Goal: Task Accomplishment & Management: Complete application form

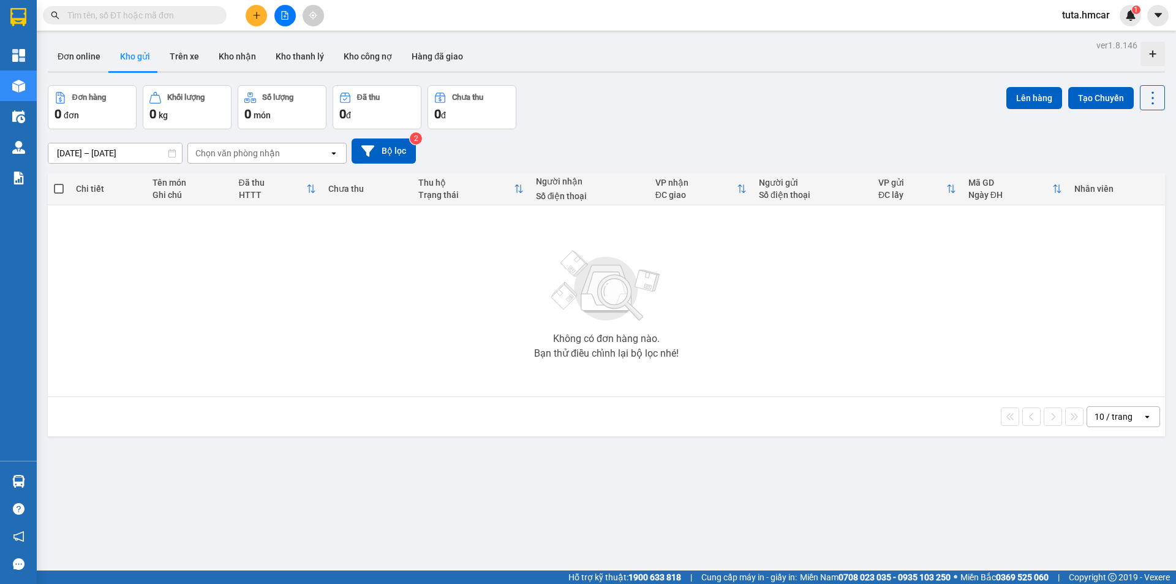
click at [252, 16] on icon "plus" at bounding box center [256, 15] width 9 height 9
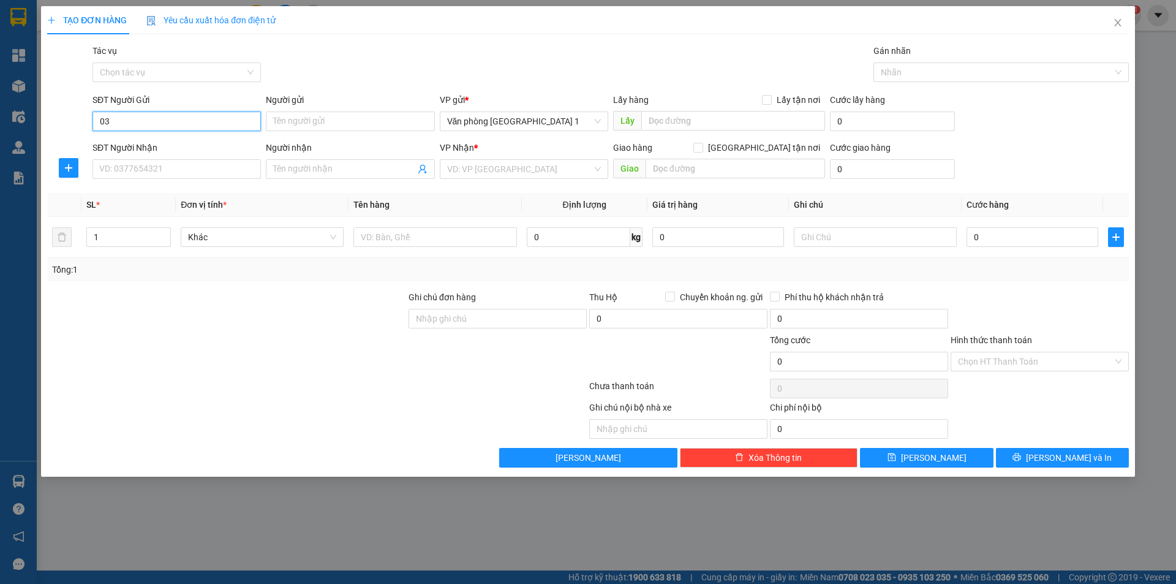
type input "0"
type input "0901913359"
click at [365, 124] on input "Người gửi" at bounding box center [350, 122] width 168 height 20
type input "c"
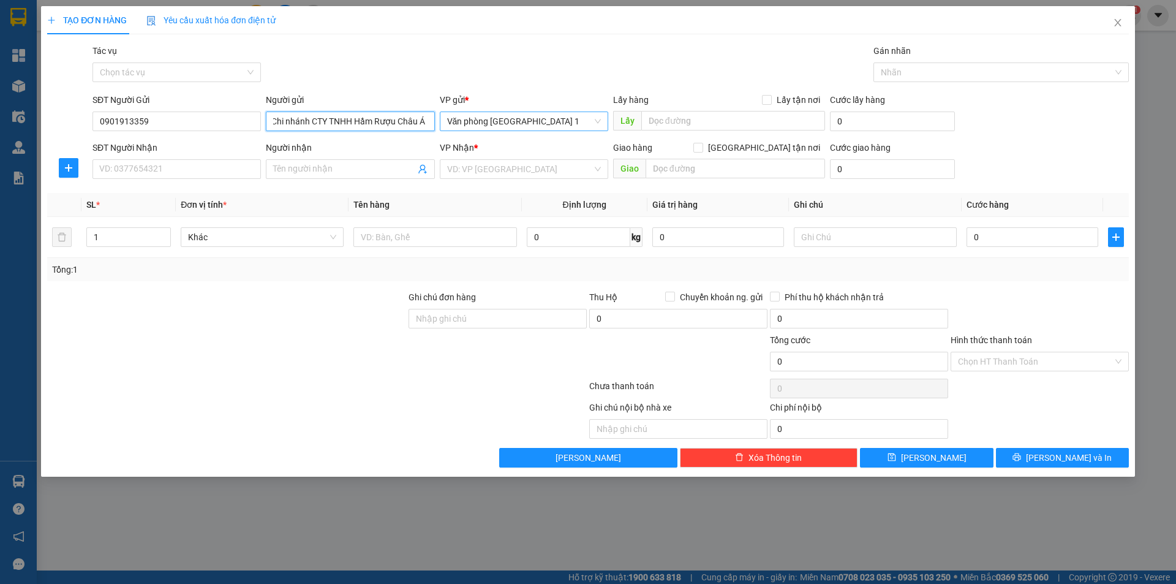
click at [573, 123] on span "Văn phòng [GEOGRAPHIC_DATA] 1" at bounding box center [524, 121] width 154 height 18
type input "Chi nhánh CTY TNHH Hầm Rượu Châu Á"
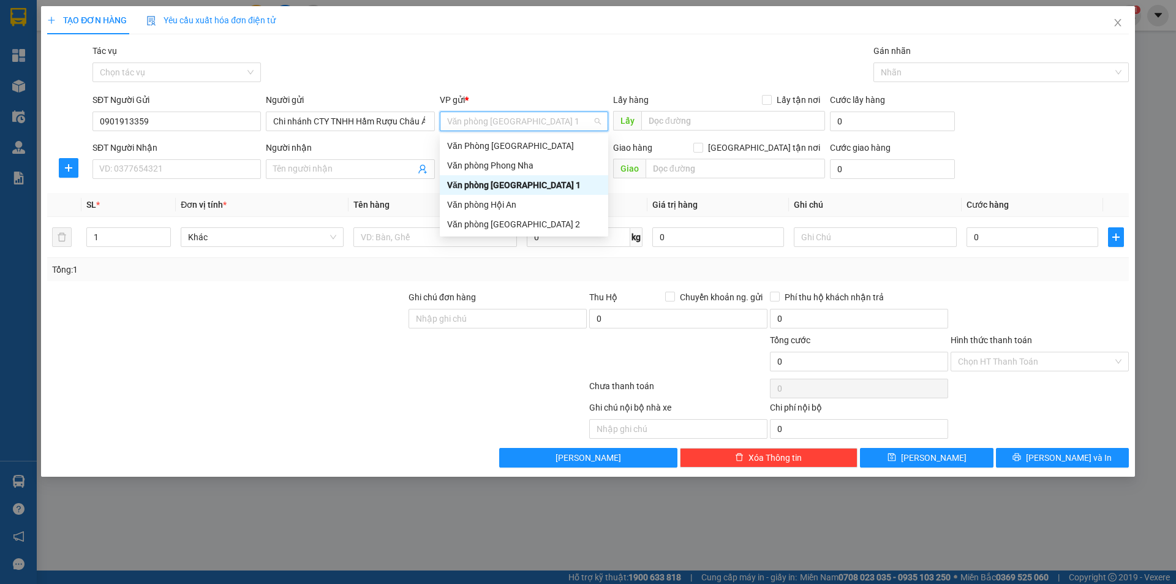
click at [561, 62] on div "Tác vụ Chọn tác vụ Gán nhãn Nhãn" at bounding box center [611, 65] width 1042 height 43
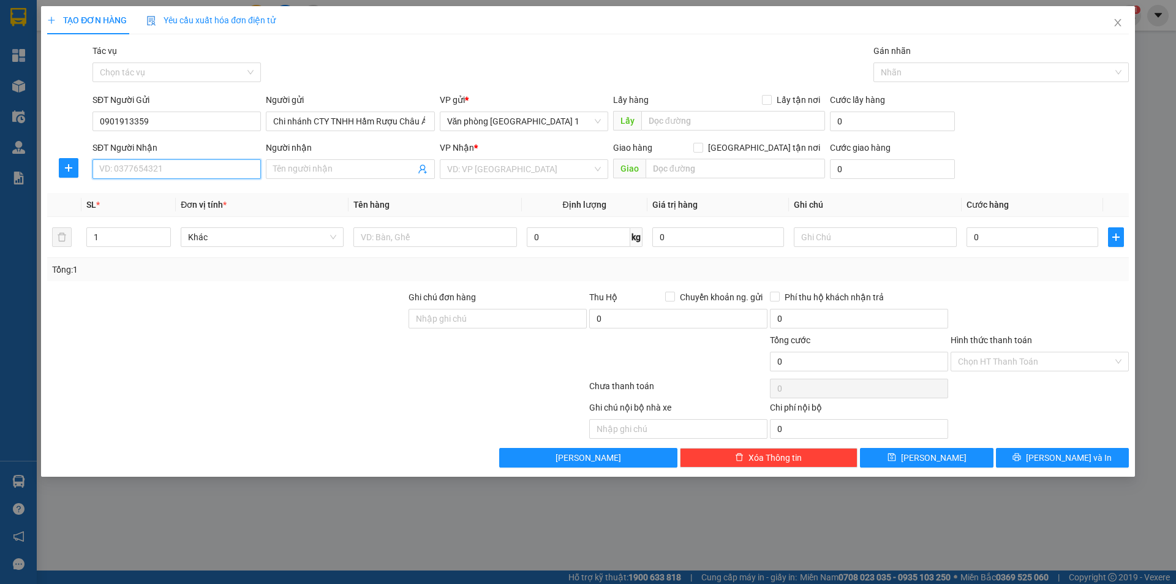
click at [185, 165] on input "SĐT Người Nhận" at bounding box center [177, 169] width 168 height 20
type input "0357045002"
click at [362, 173] on input "Người nhận" at bounding box center [344, 168] width 142 height 13
type input "Oanh"
click at [505, 165] on input "search" at bounding box center [519, 169] width 145 height 18
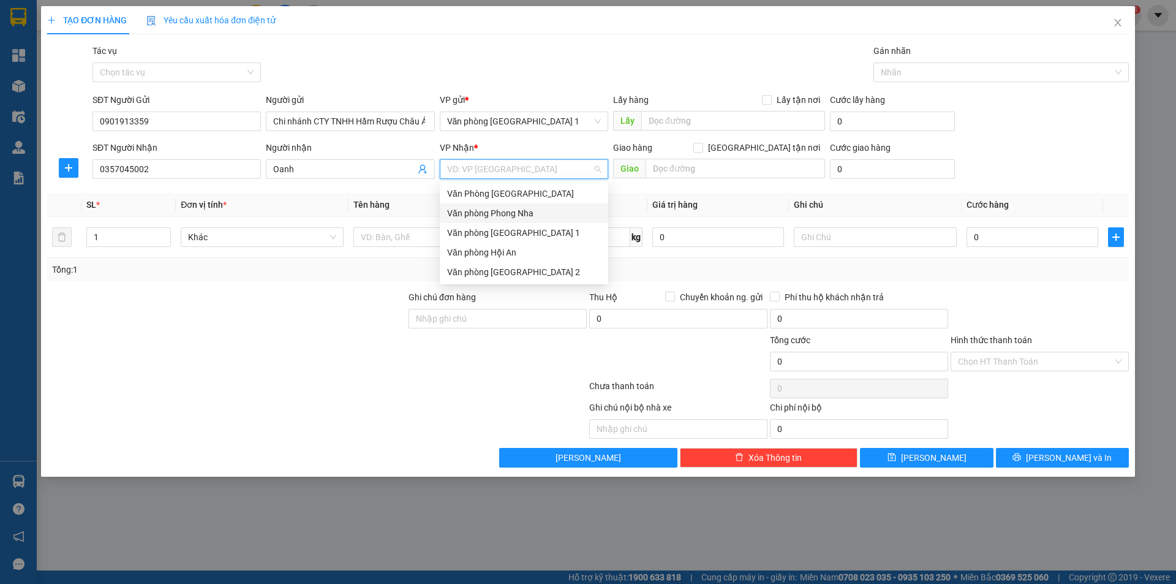
click at [535, 210] on div "Văn phòng Phong Nha" at bounding box center [524, 212] width 154 height 13
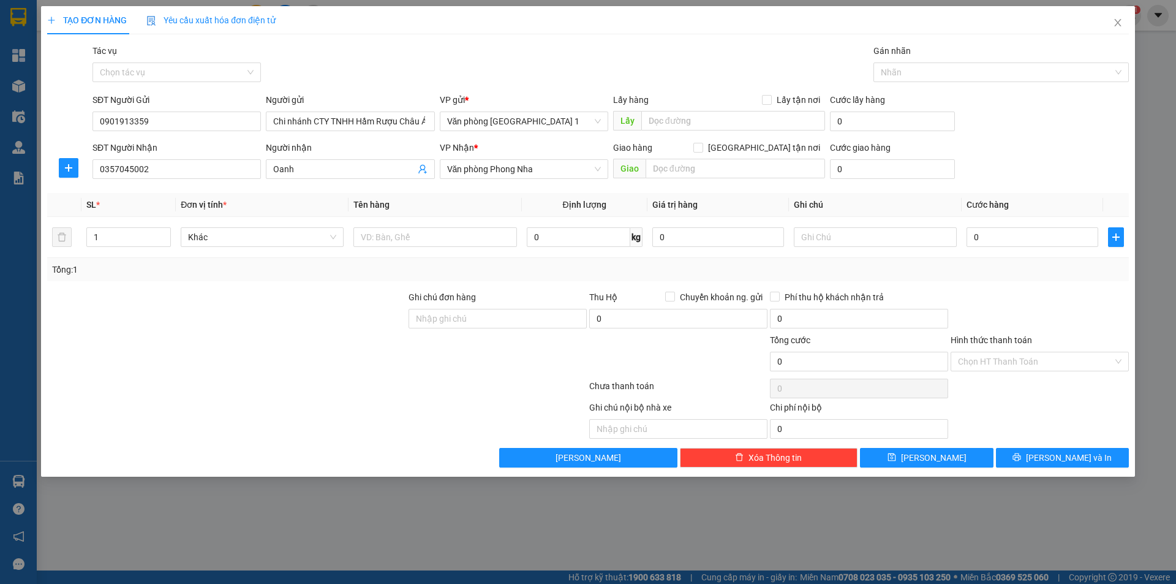
click at [670, 158] on div "Giao hàng [GEOGRAPHIC_DATA] tận nơi" at bounding box center [719, 150] width 212 height 18
click at [674, 164] on input "text" at bounding box center [736, 169] width 180 height 20
type input "Happy Hill Cự Nẫm"
click at [874, 169] on input "0" at bounding box center [892, 169] width 125 height 20
type input "7"
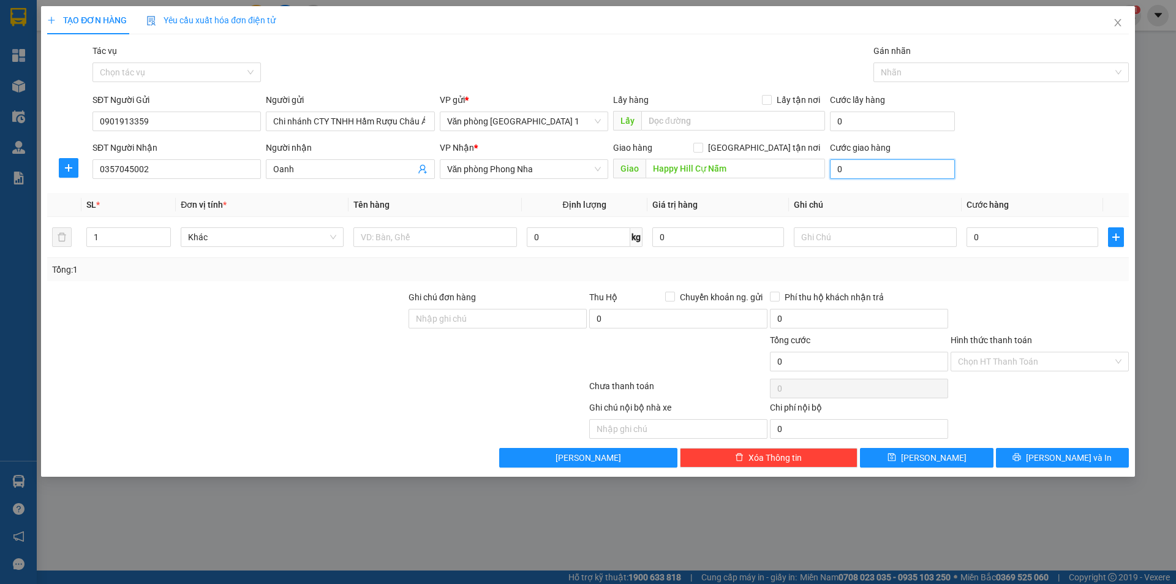
type input "7"
type input "70"
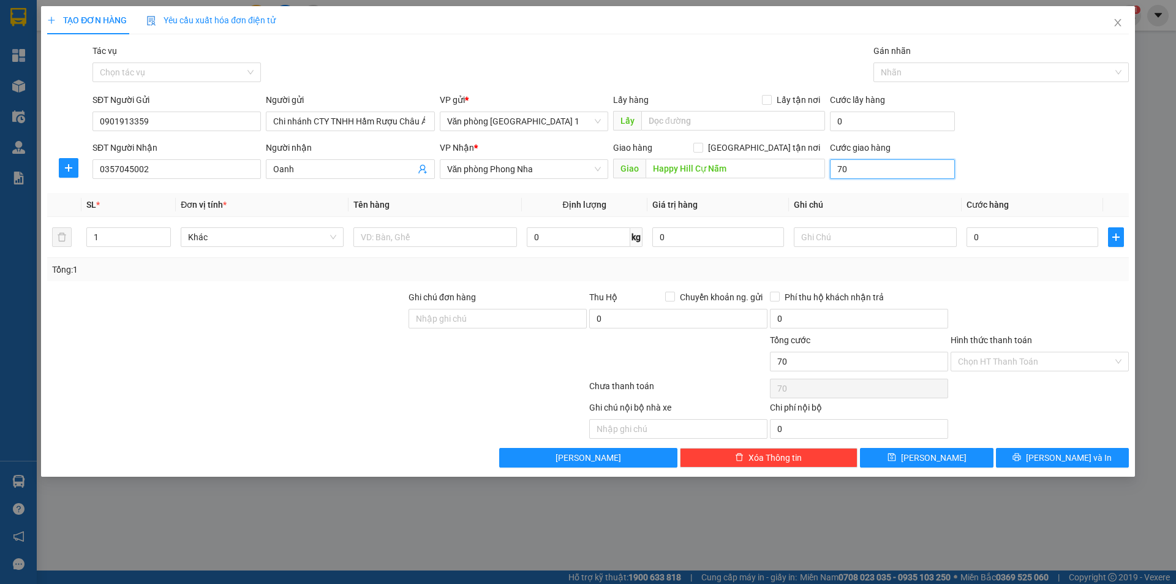
type input "700"
type input "7.000"
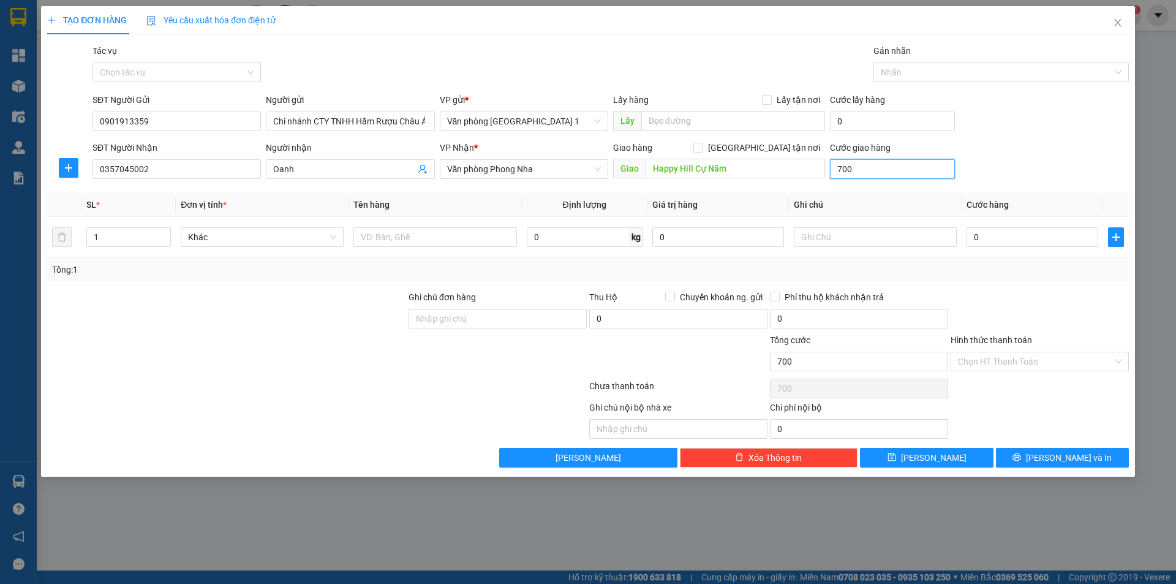
type input "7.000"
type input "70.000"
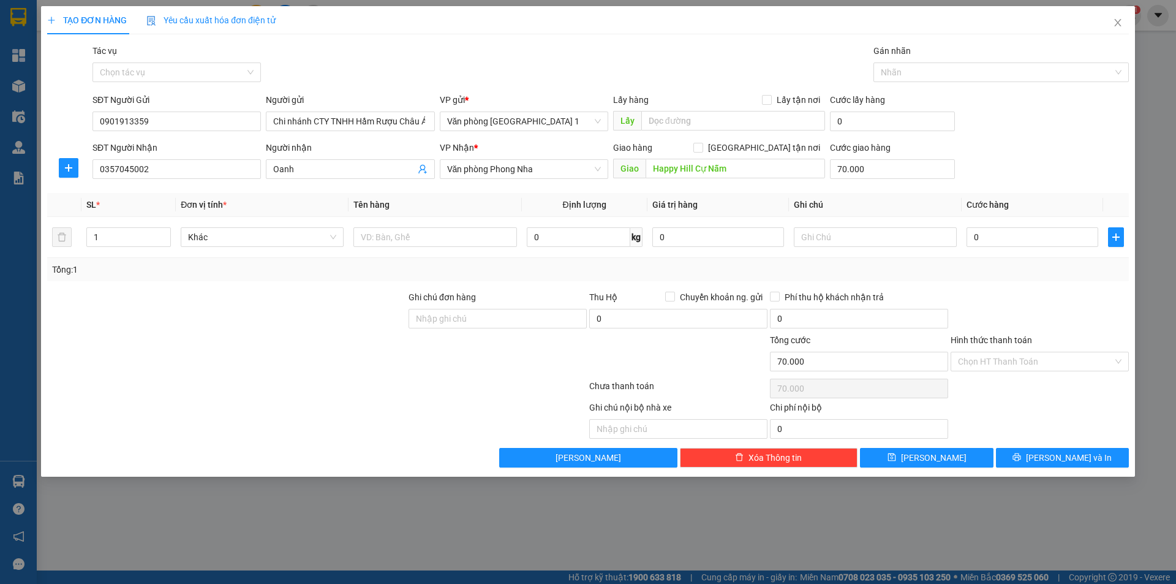
click at [1035, 176] on div "SĐT Người Nhận 0357045002 Người nhận Oanh VP Nhận * Văn phòng Phong Nha Giao hà…" at bounding box center [611, 162] width 1042 height 43
click at [1011, 365] on input "Hình thức thanh toán" at bounding box center [1035, 361] width 155 height 18
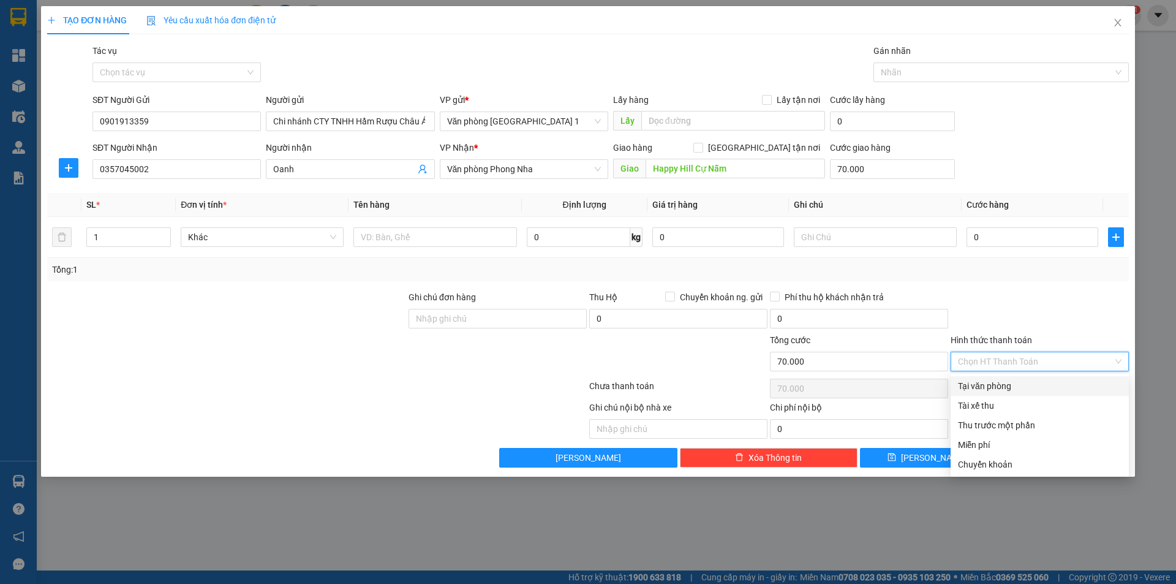
click at [994, 389] on div "Tại văn phòng" at bounding box center [1040, 385] width 164 height 13
type input "0"
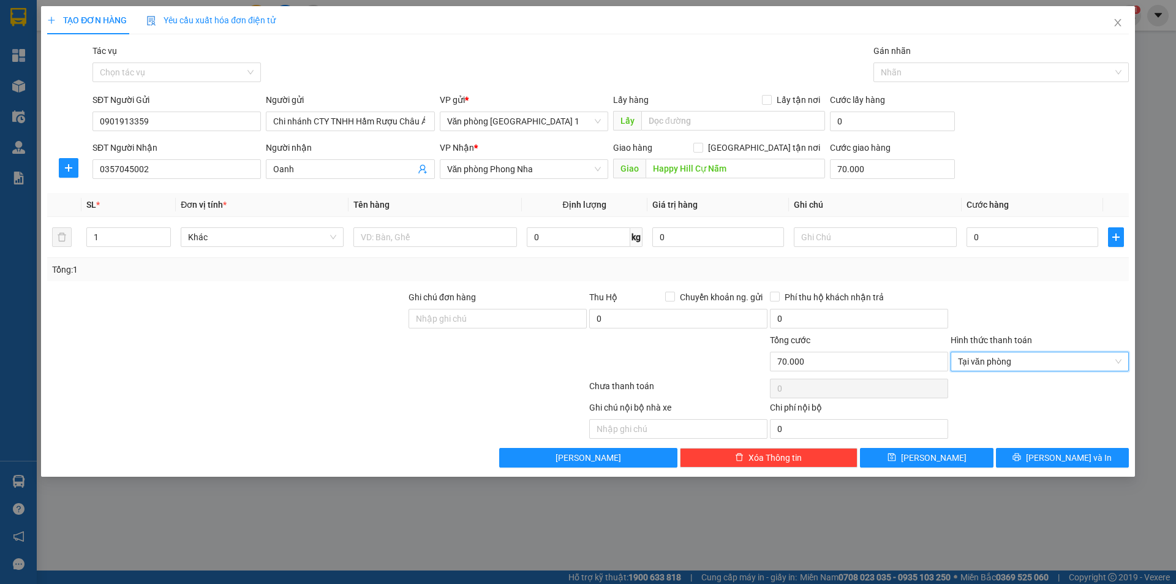
click at [1011, 306] on div at bounding box center [1040, 311] width 181 height 43
click at [924, 460] on button "[PERSON_NAME]" at bounding box center [926, 458] width 133 height 20
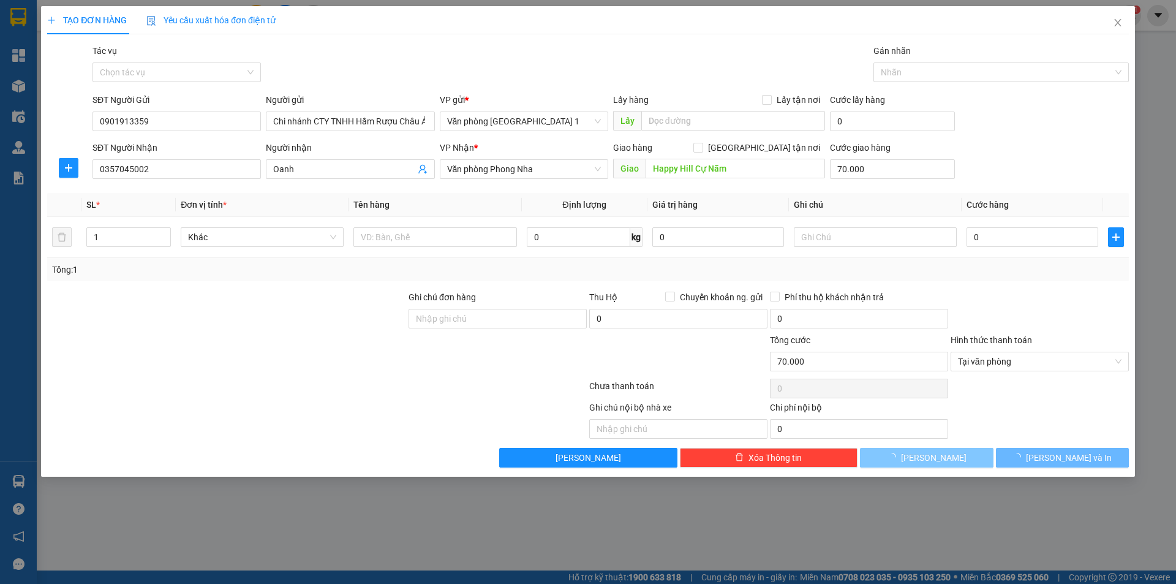
type input "0"
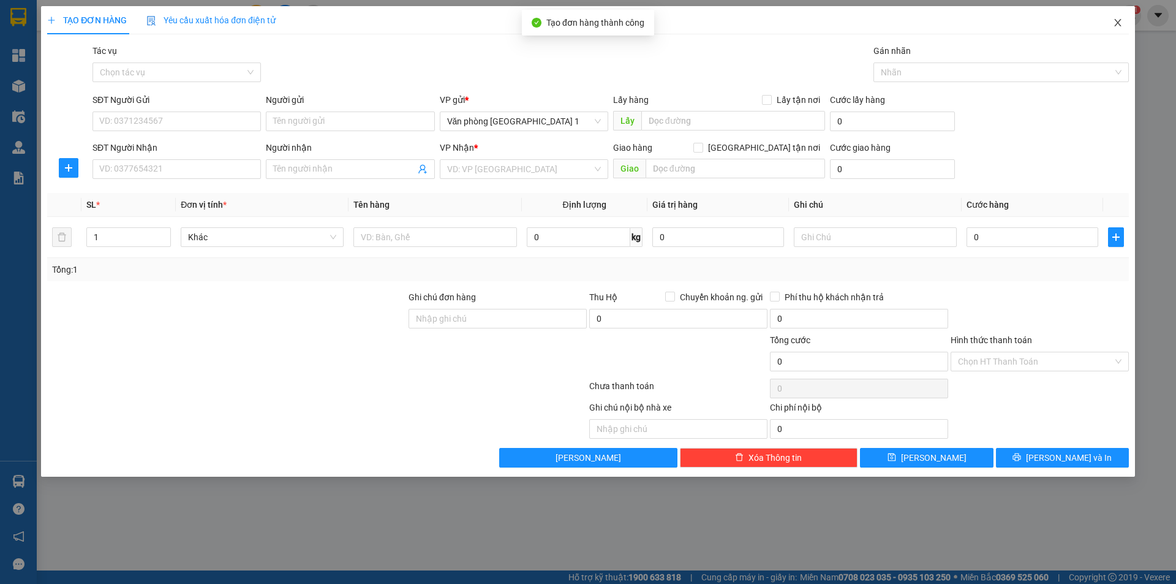
click at [1114, 18] on icon "close" at bounding box center [1118, 23] width 10 height 10
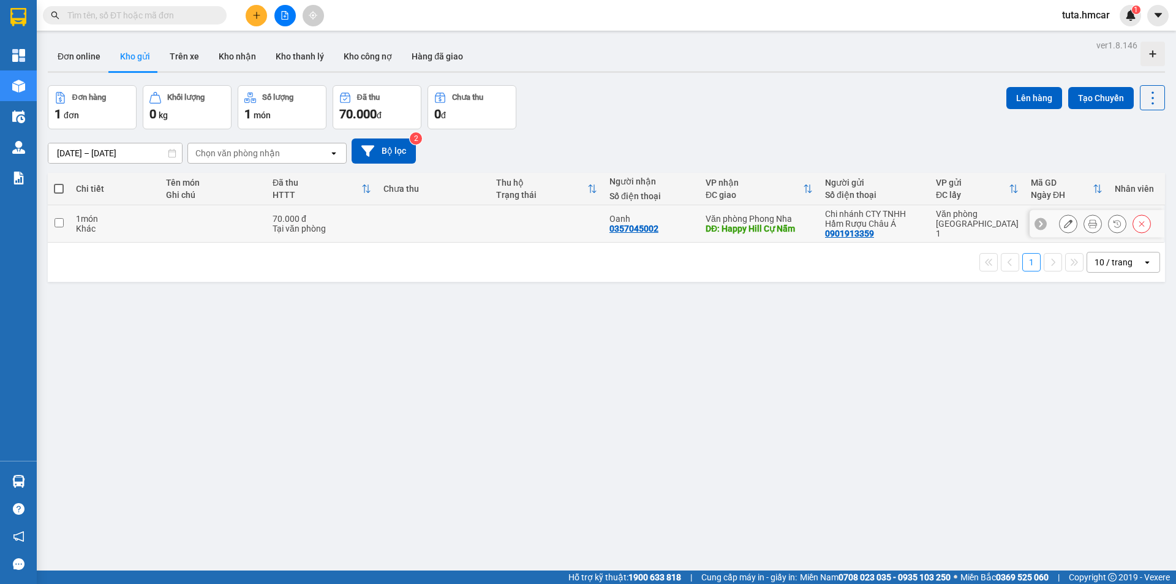
click at [61, 225] on input "checkbox" at bounding box center [59, 222] width 9 height 9
checkbox input "true"
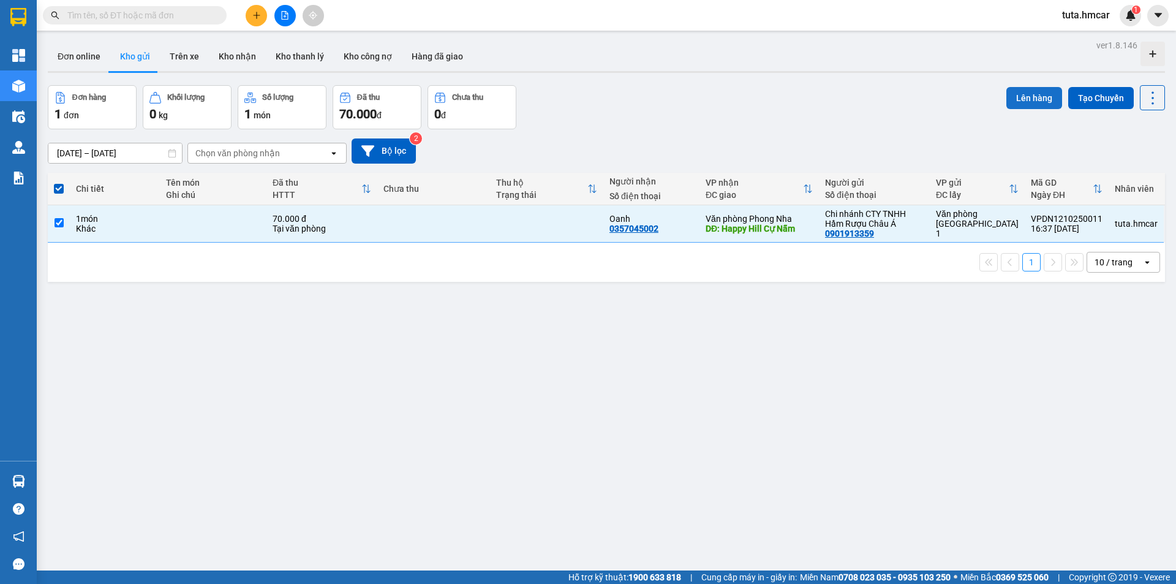
click at [1018, 93] on button "Lên hàng" at bounding box center [1035, 98] width 56 height 22
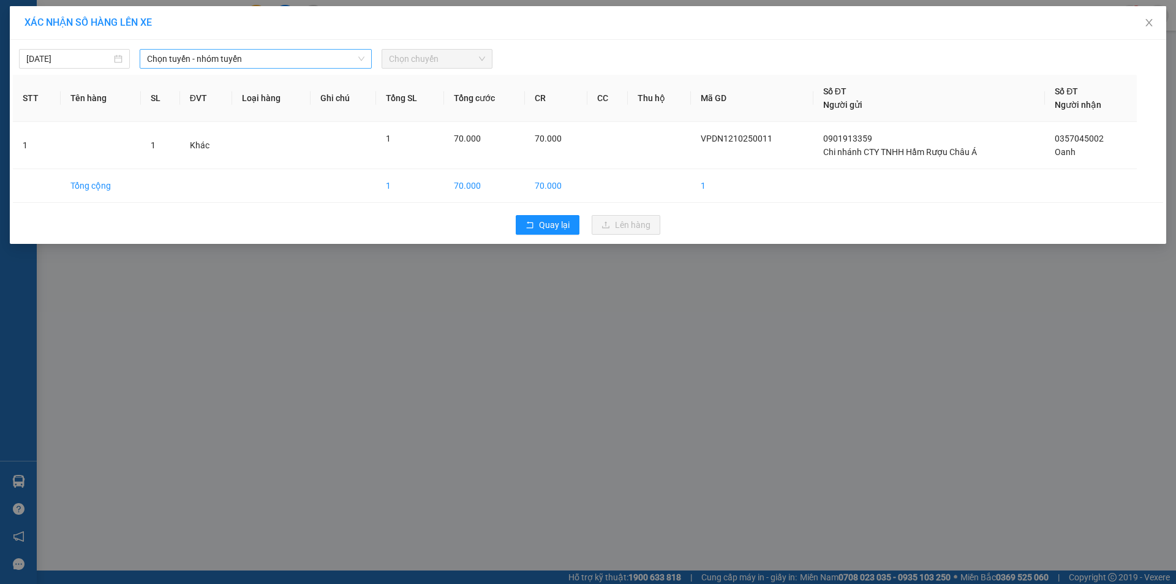
click at [265, 62] on span "Chọn tuyến - nhóm tuyến" at bounding box center [255, 59] width 217 height 18
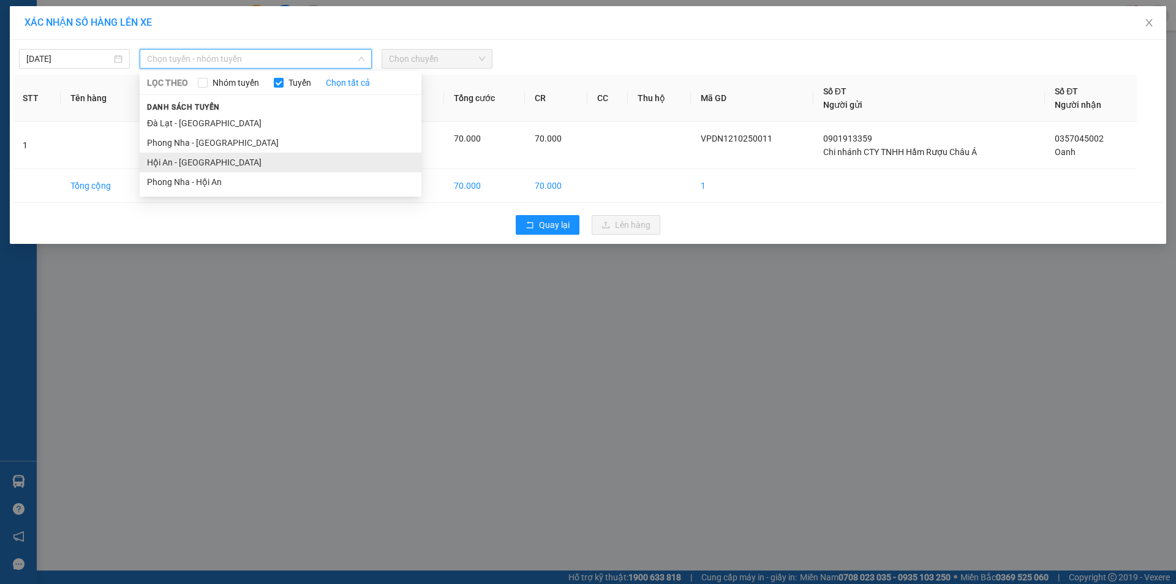
click at [255, 159] on li "Hội An - [GEOGRAPHIC_DATA]" at bounding box center [281, 163] width 282 height 20
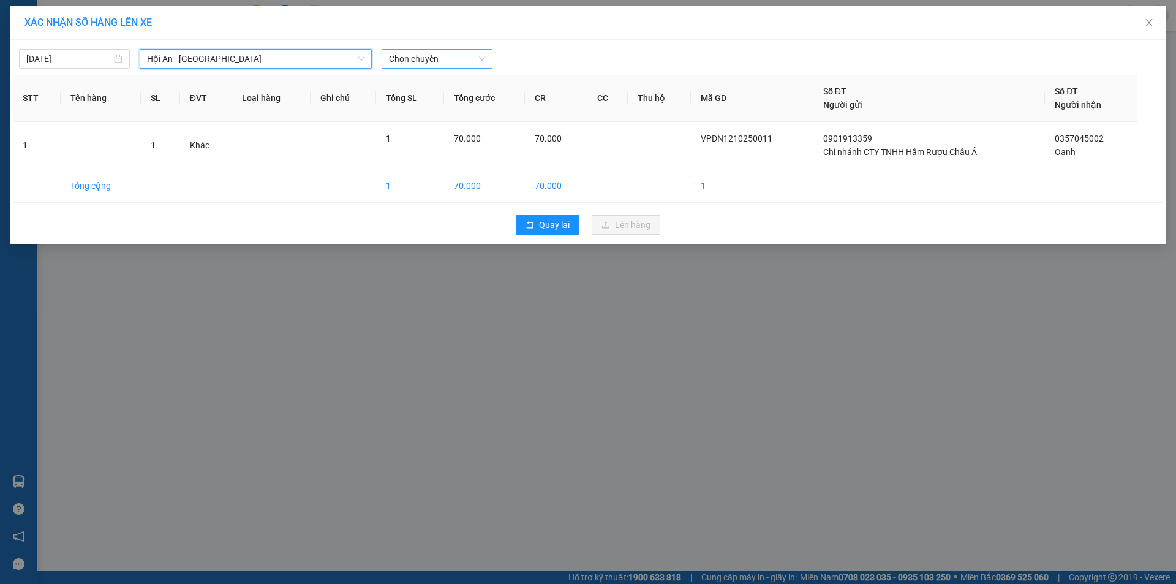
click at [448, 56] on span "Chọn chuyến" at bounding box center [437, 59] width 96 height 18
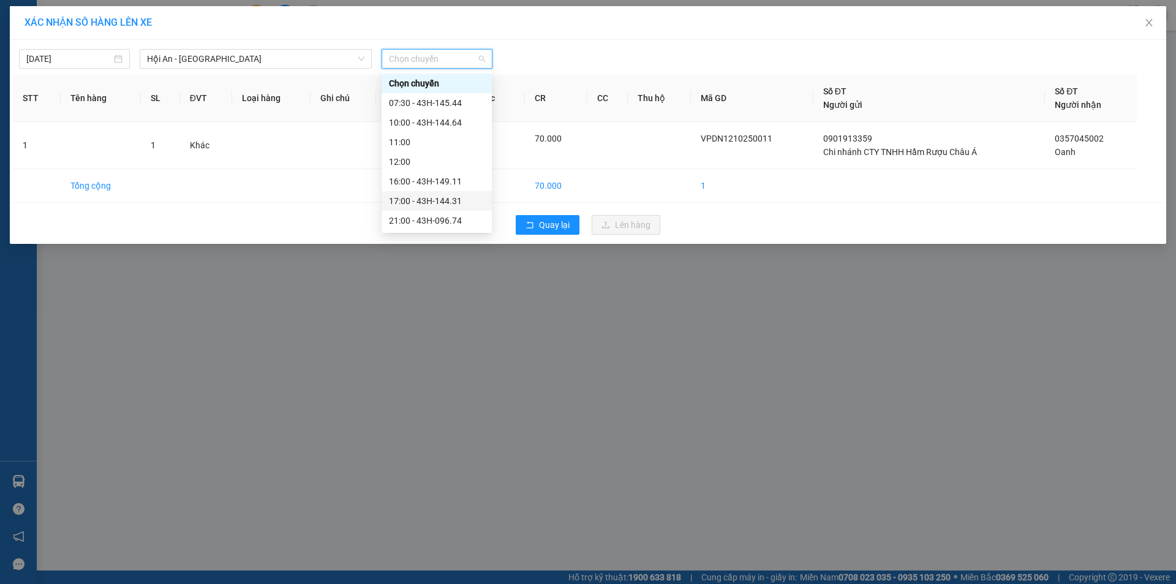
click at [442, 203] on div "17:00 - 43H-144.31" at bounding box center [437, 200] width 96 height 13
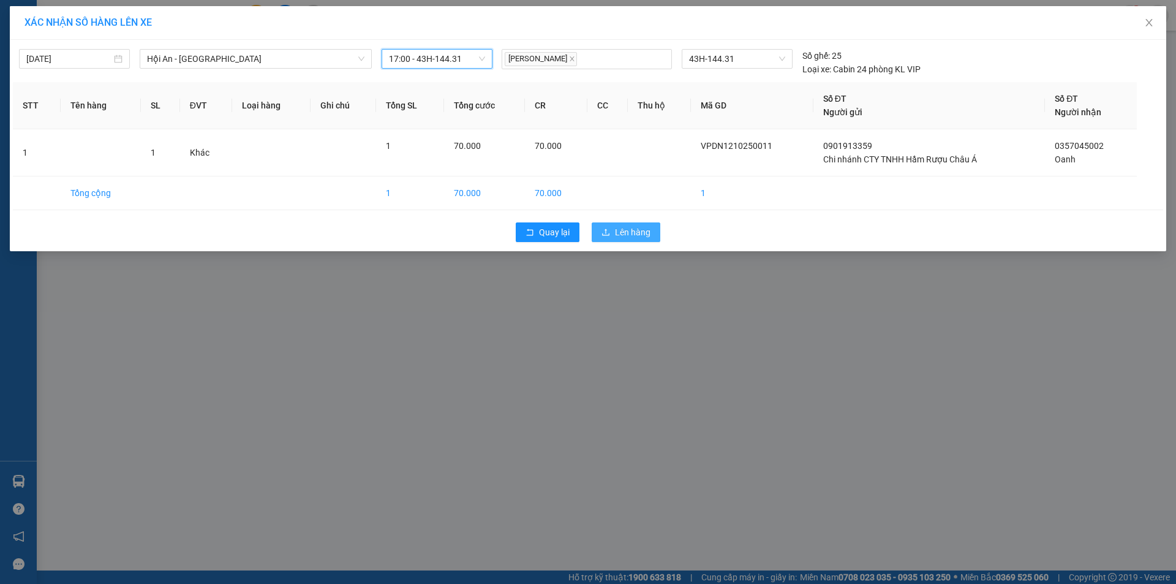
click at [630, 231] on span "Lên hàng" at bounding box center [633, 231] width 36 height 13
